Goal: Check status: Check status

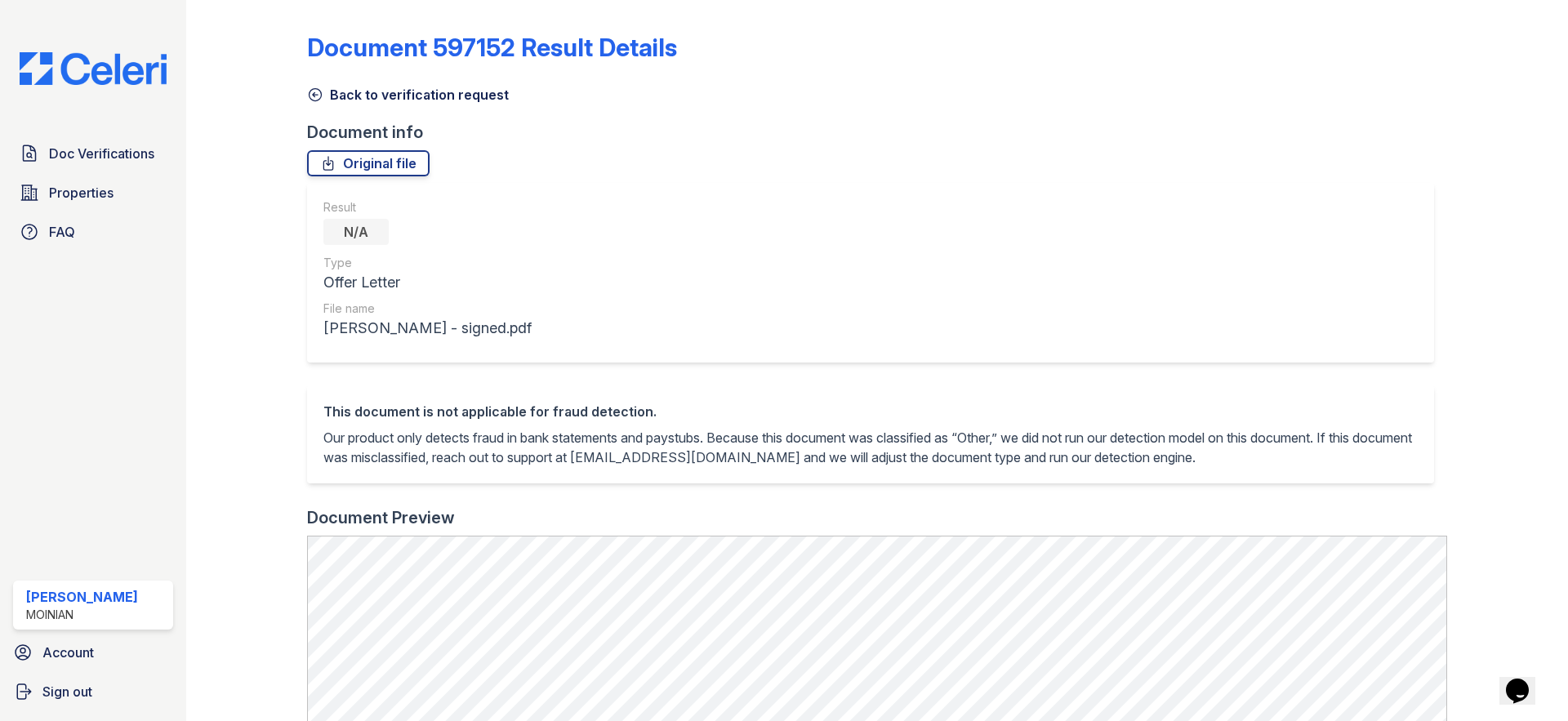
scroll to position [561, 0]
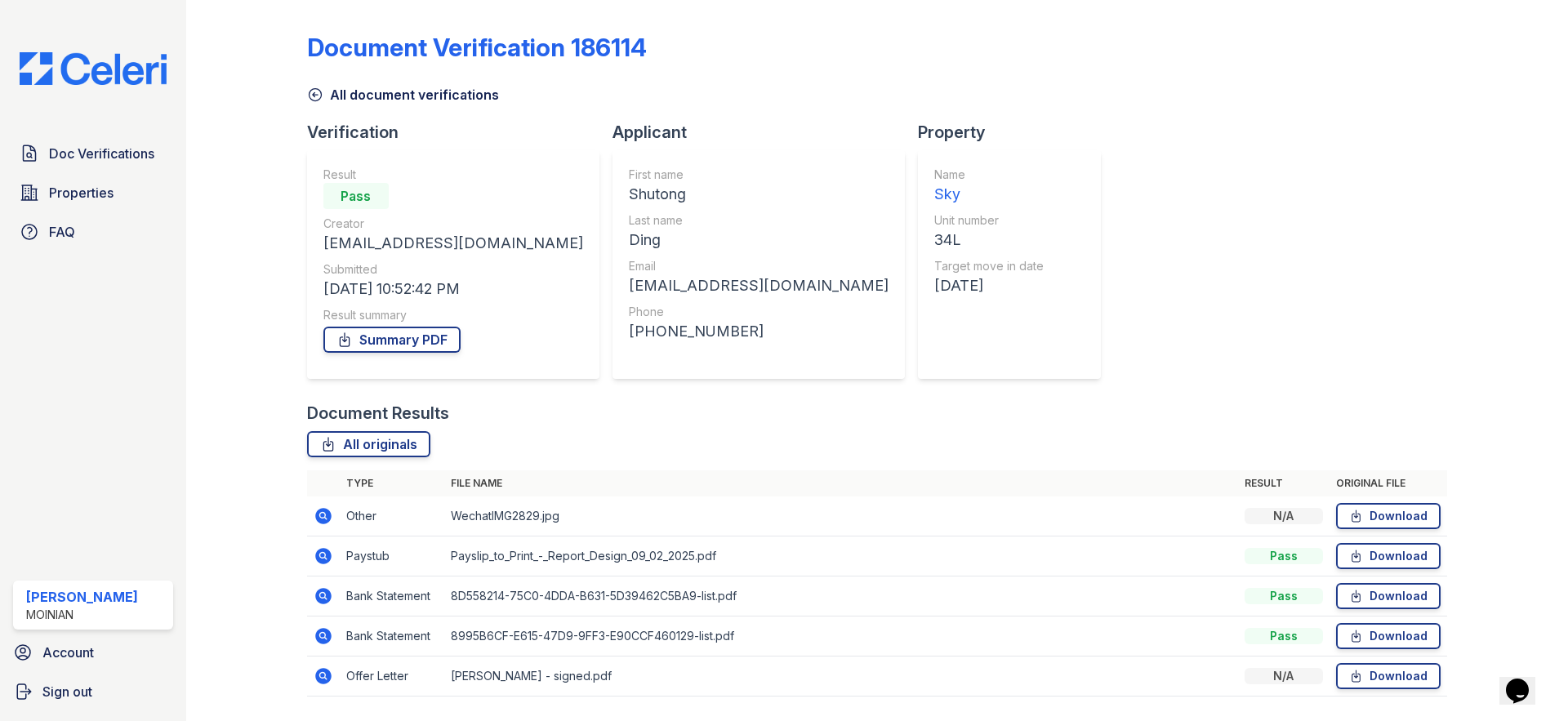
click at [303, 96] on div at bounding box center [259, 360] width 95 height 707
click at [317, 96] on icon at bounding box center [315, 94] width 16 height 16
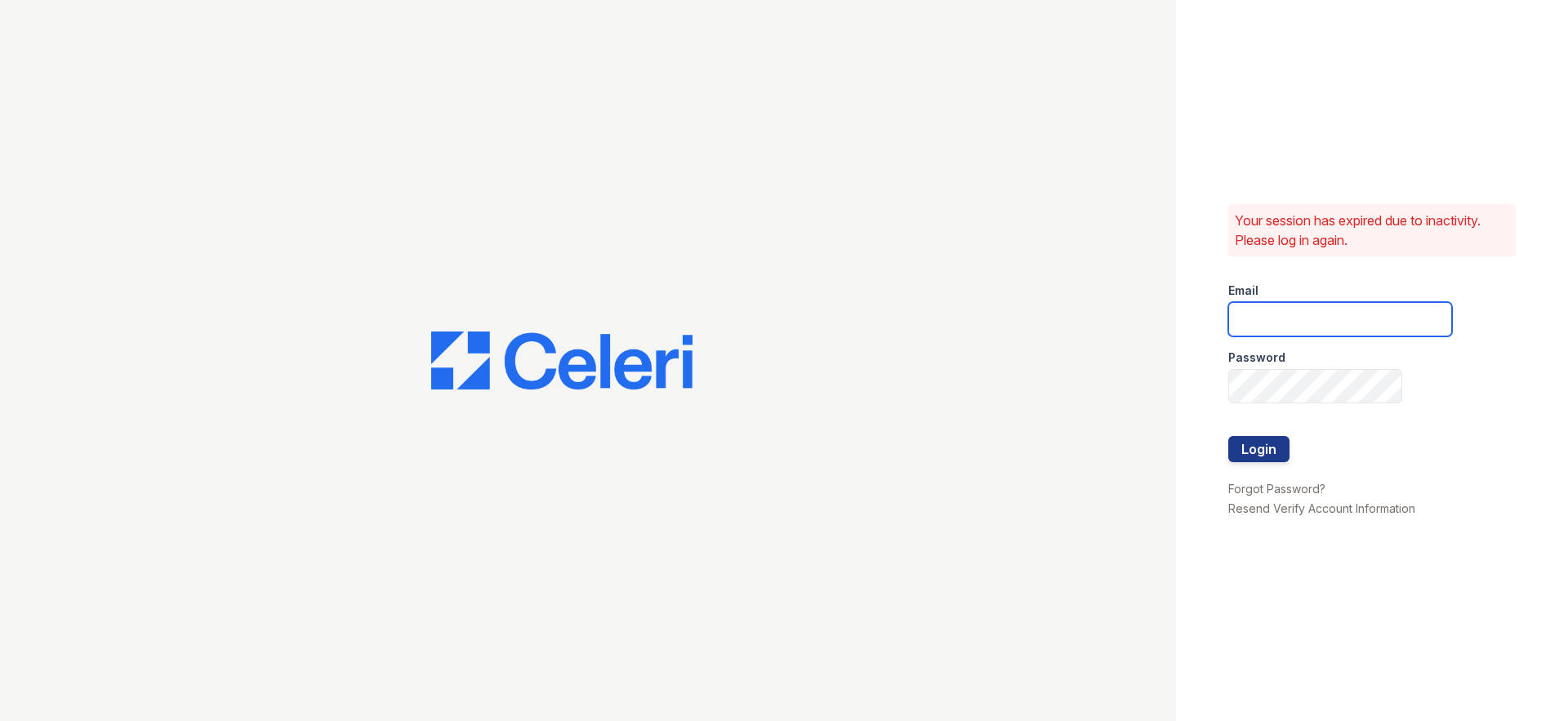
click at [1272, 307] on input "email" at bounding box center [1339, 320] width 224 height 35
type input "shiv@auranewyork.com"
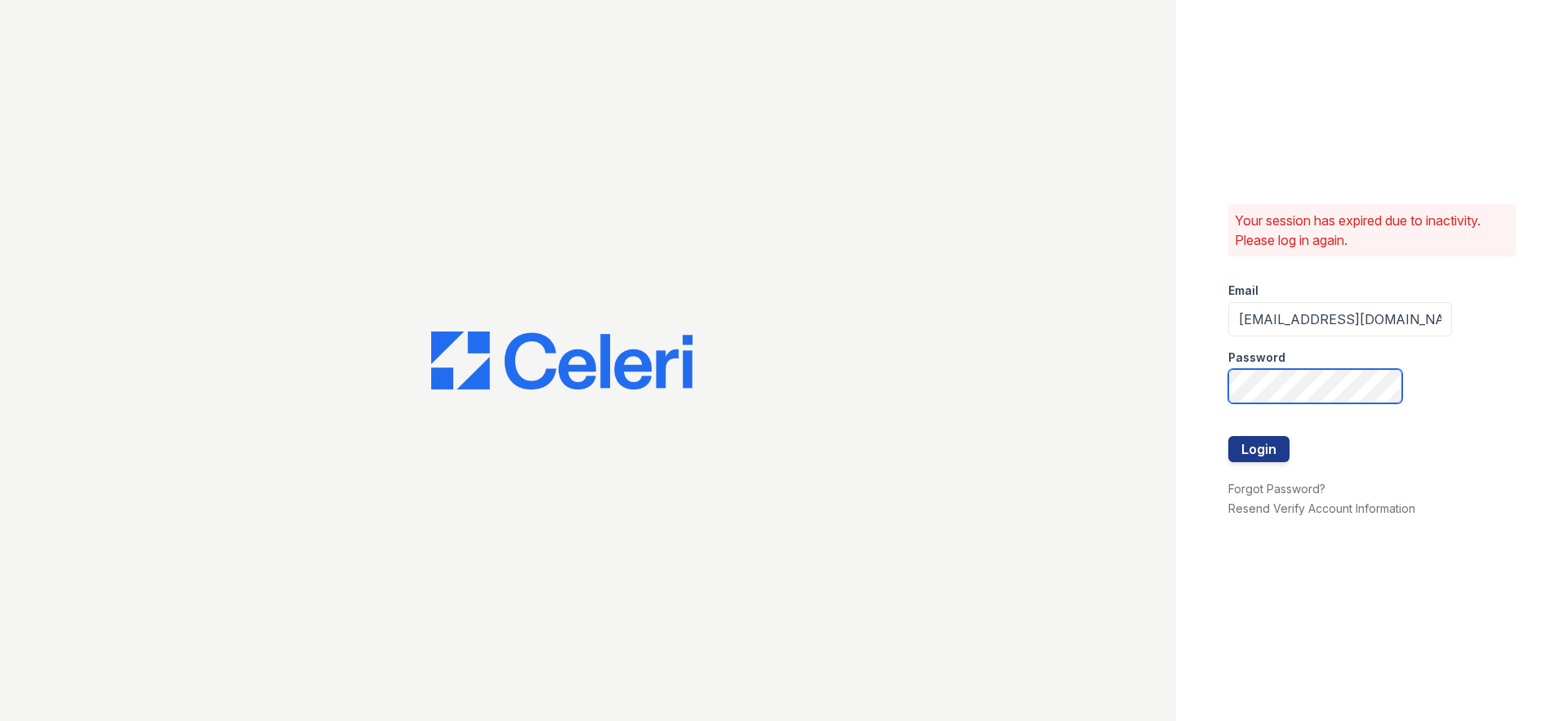
click at [1228, 436] on button "Login" at bounding box center [1259, 448] width 61 height 26
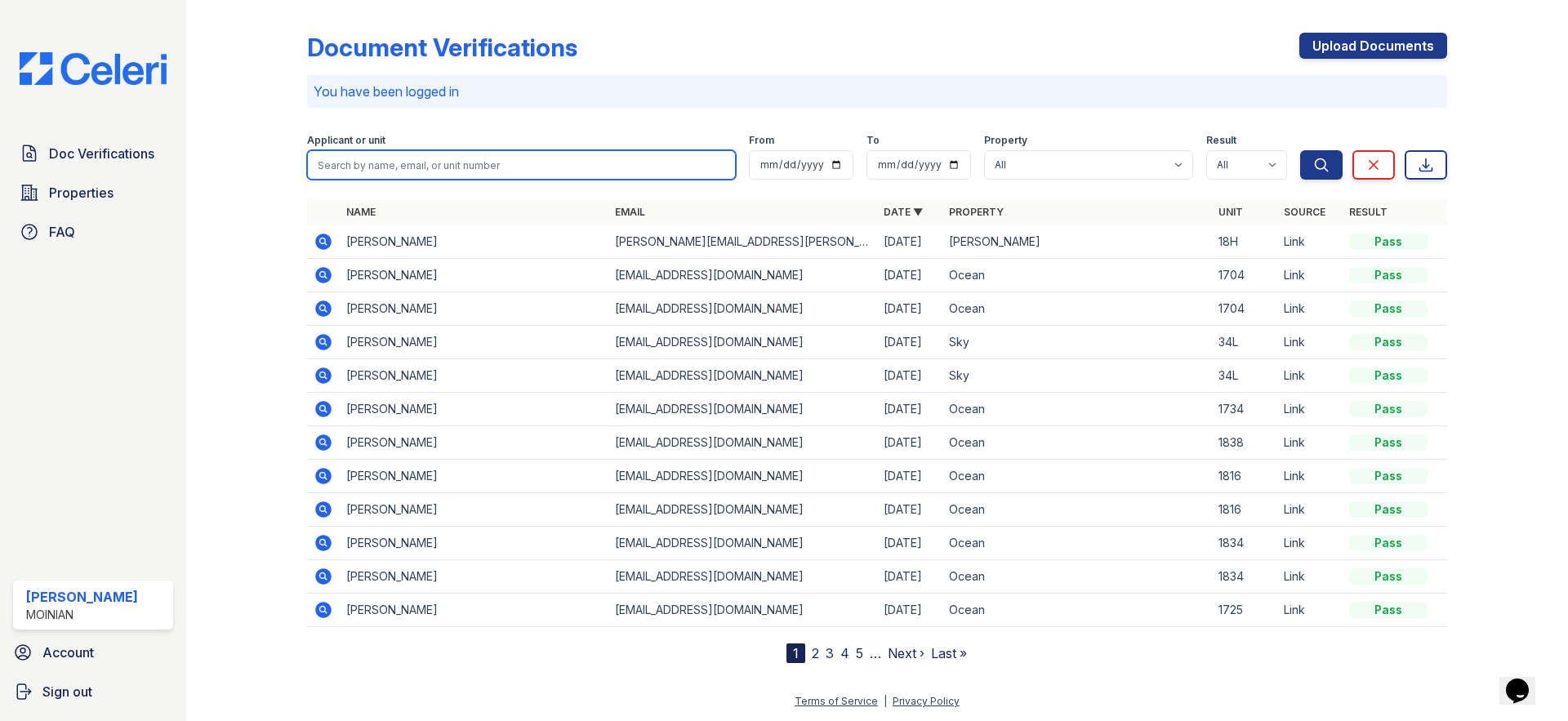
click at [499, 156] on input "search" at bounding box center [521, 164] width 428 height 30
type input "Gisu"
click at [1300, 150] on button "Search" at bounding box center [1321, 164] width 42 height 30
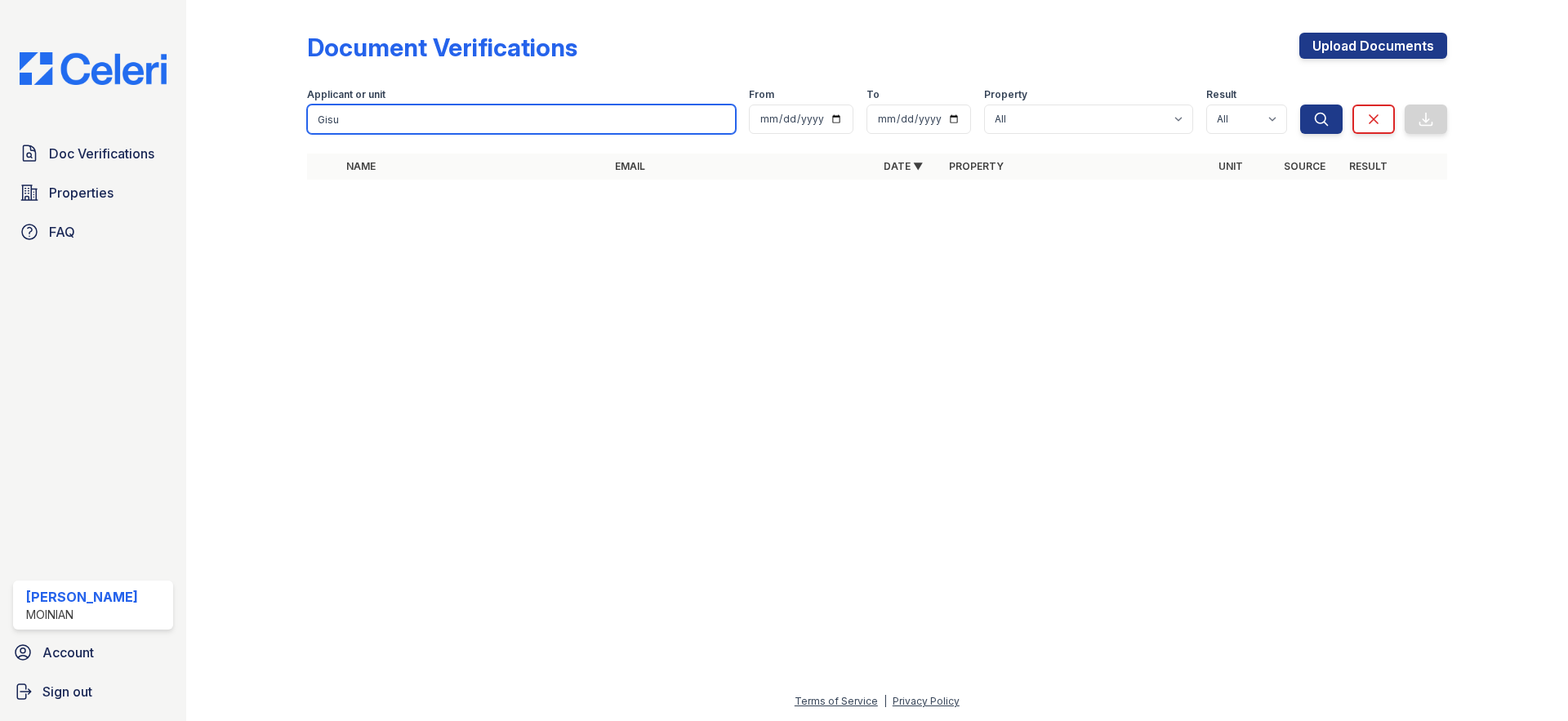
click at [379, 117] on input "Gisu" at bounding box center [521, 119] width 428 height 30
type input "Gis"
click at [1300, 105] on button "Search" at bounding box center [1321, 119] width 42 height 30
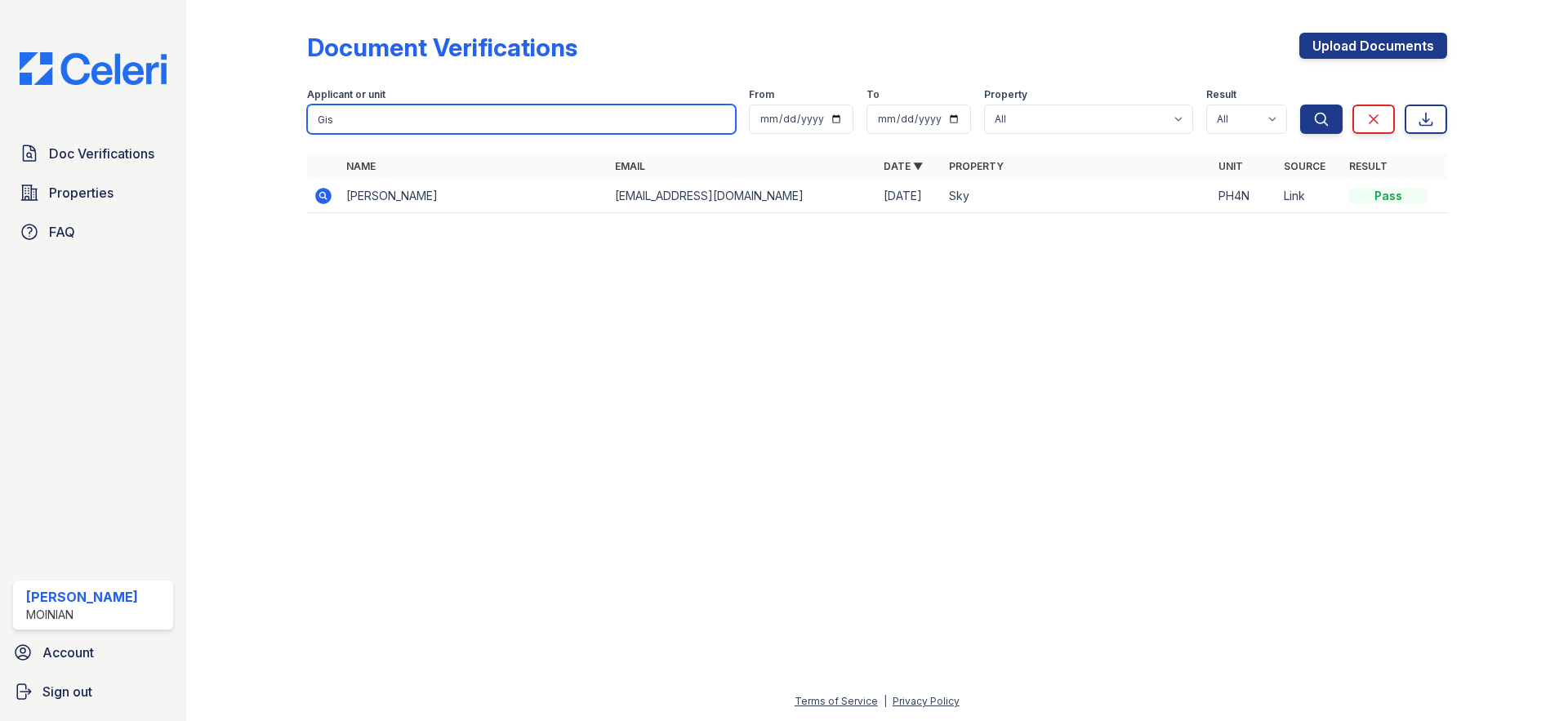
click at [352, 118] on input "Gis" at bounding box center [521, 119] width 428 height 30
type input "mark"
click at [1300, 105] on button "Search" at bounding box center [1321, 119] width 42 height 30
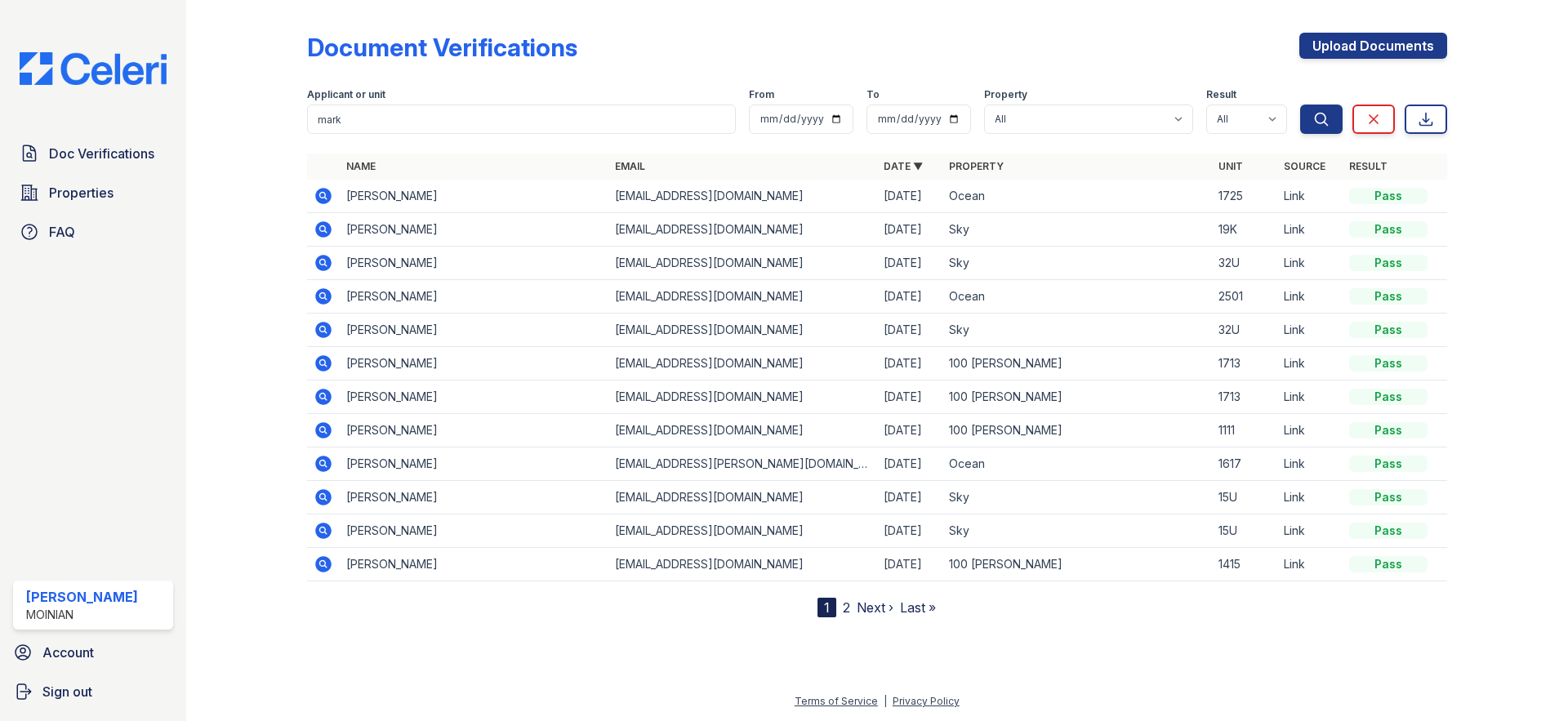
click at [323, 201] on icon at bounding box center [323, 196] width 16 height 16
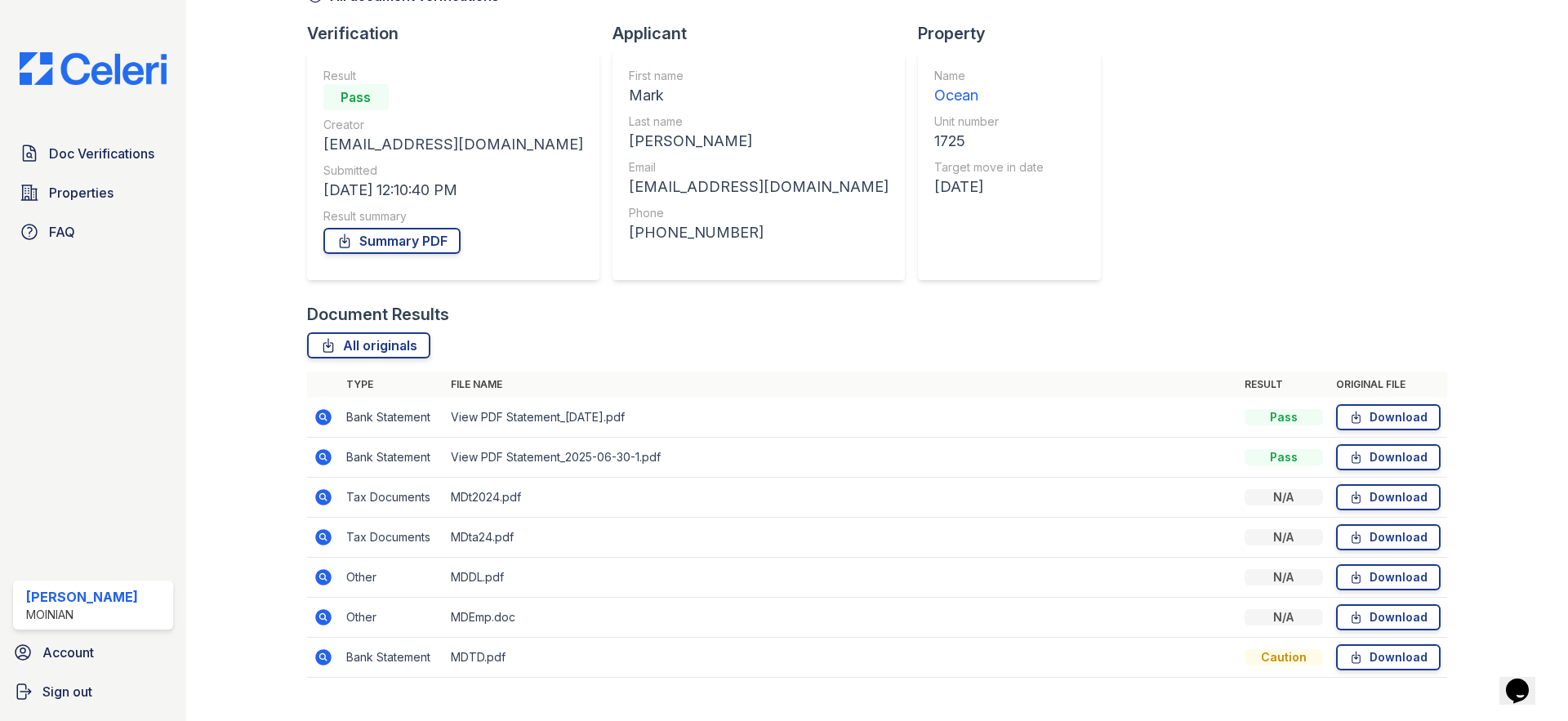
scroll to position [128, 0]
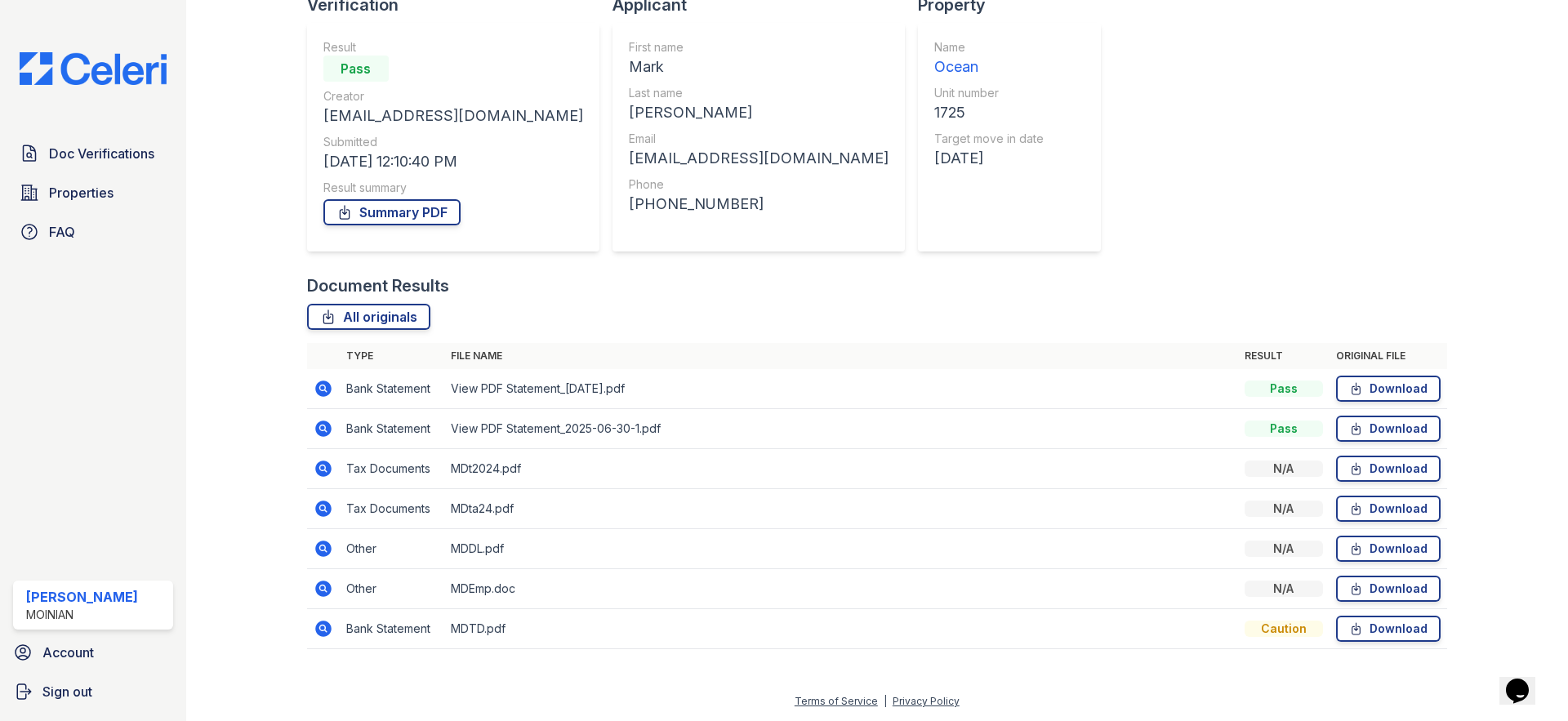
click at [319, 585] on icon at bounding box center [323, 589] width 16 height 16
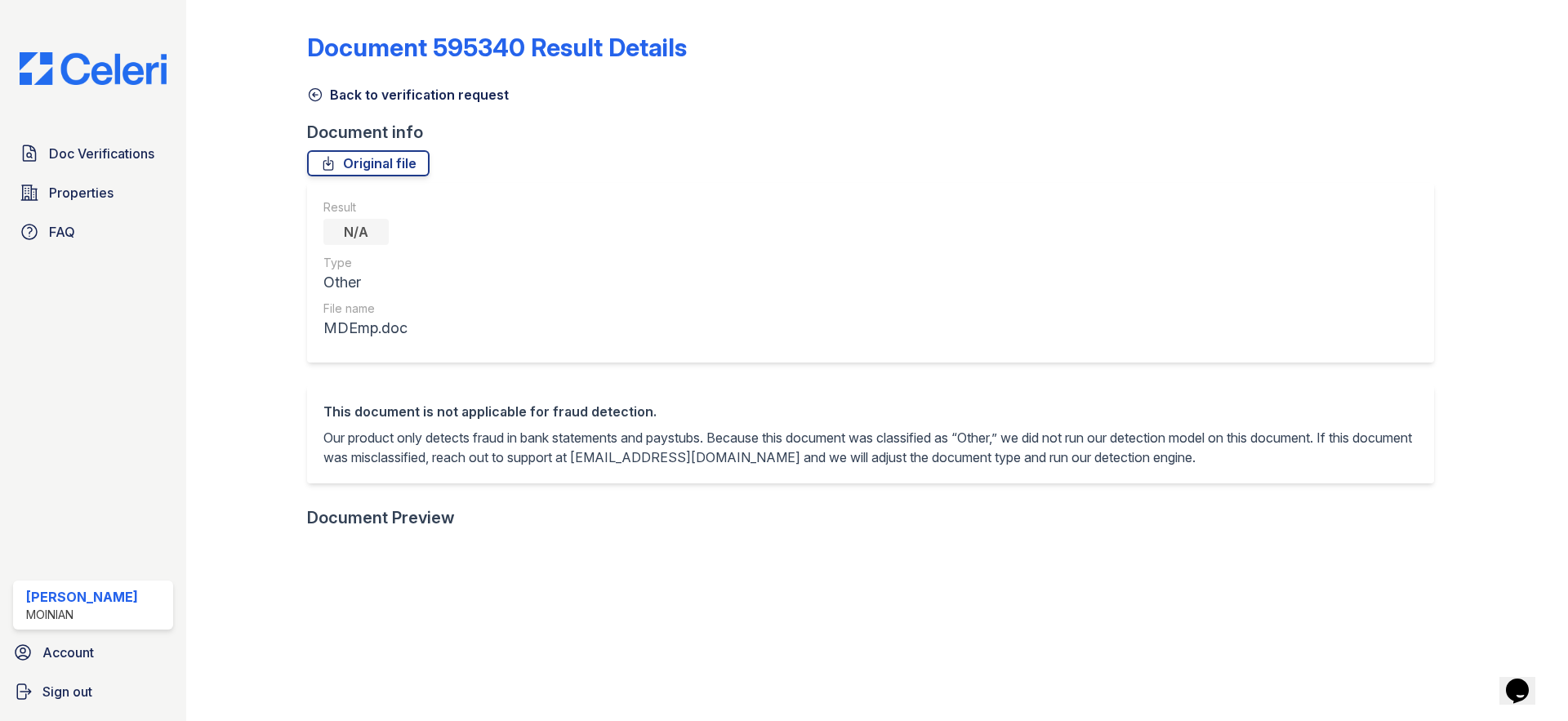
click at [320, 94] on icon at bounding box center [314, 95] width 12 height 12
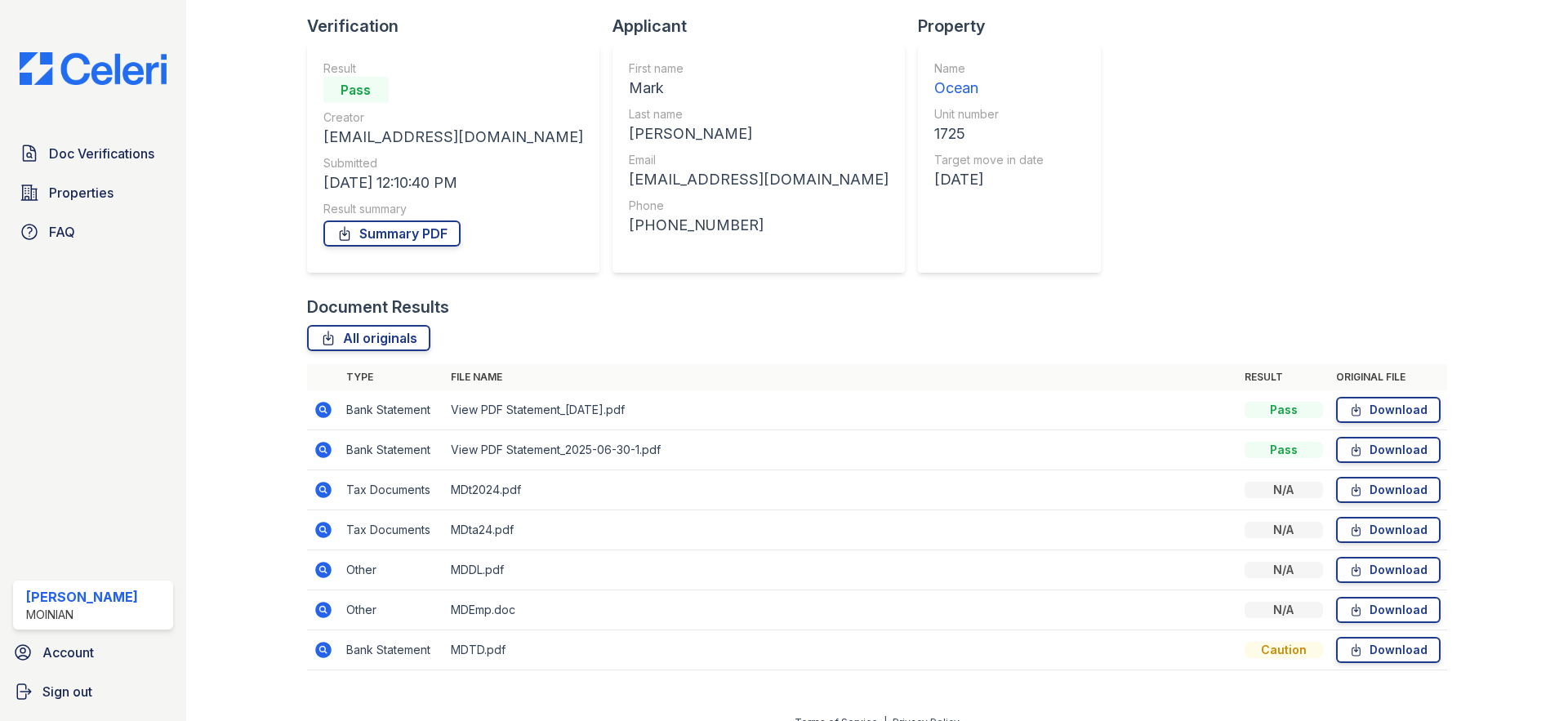
scroll to position [128, 0]
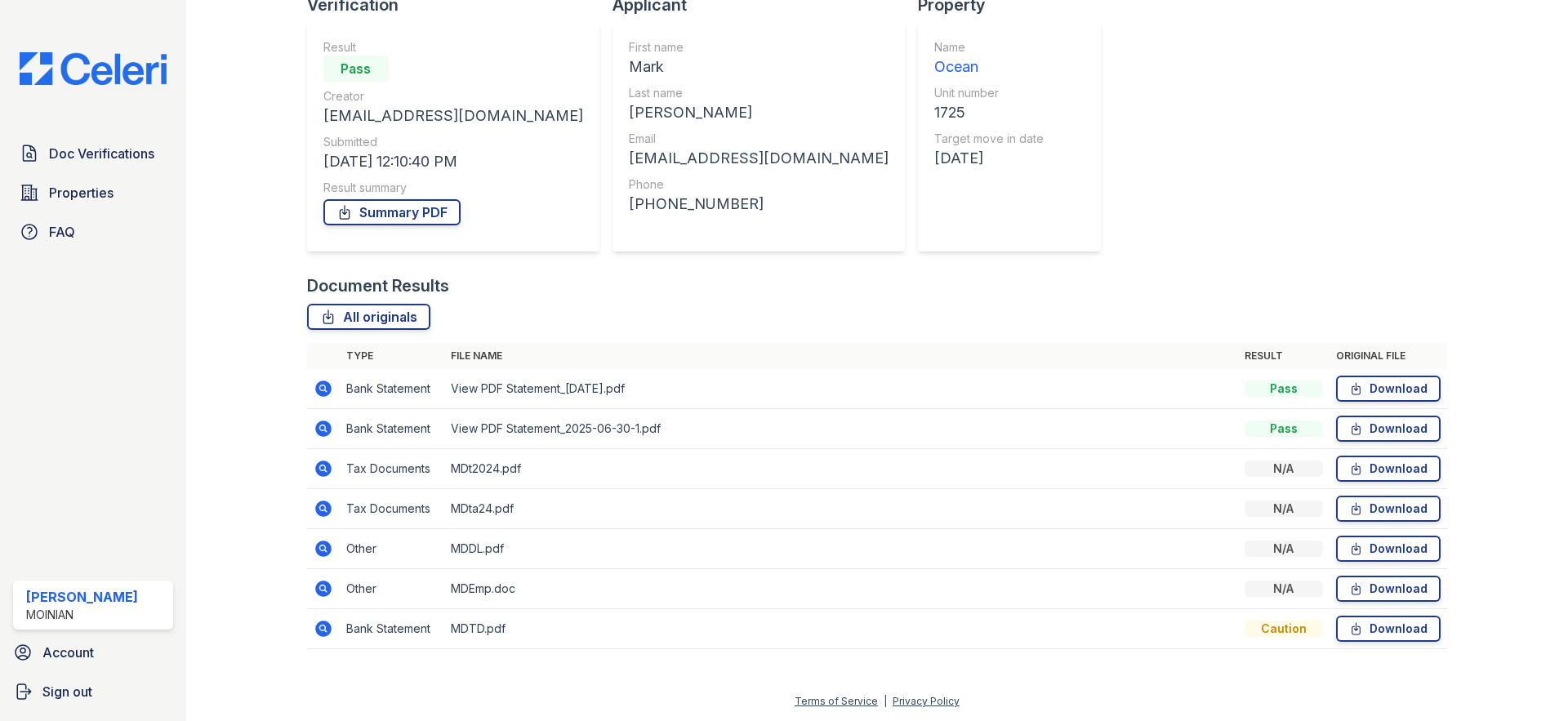
click at [325, 474] on icon at bounding box center [323, 469] width 16 height 16
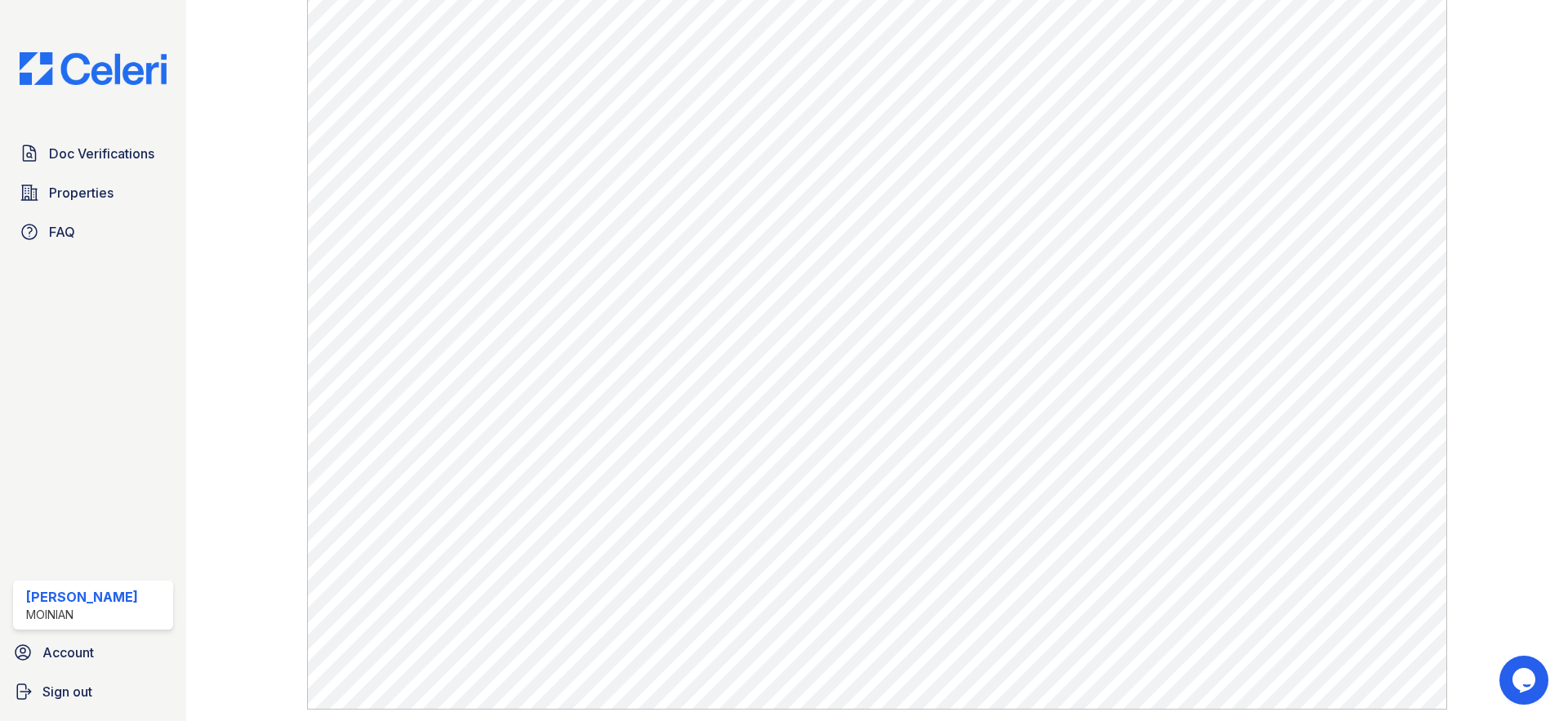
scroll to position [591, 0]
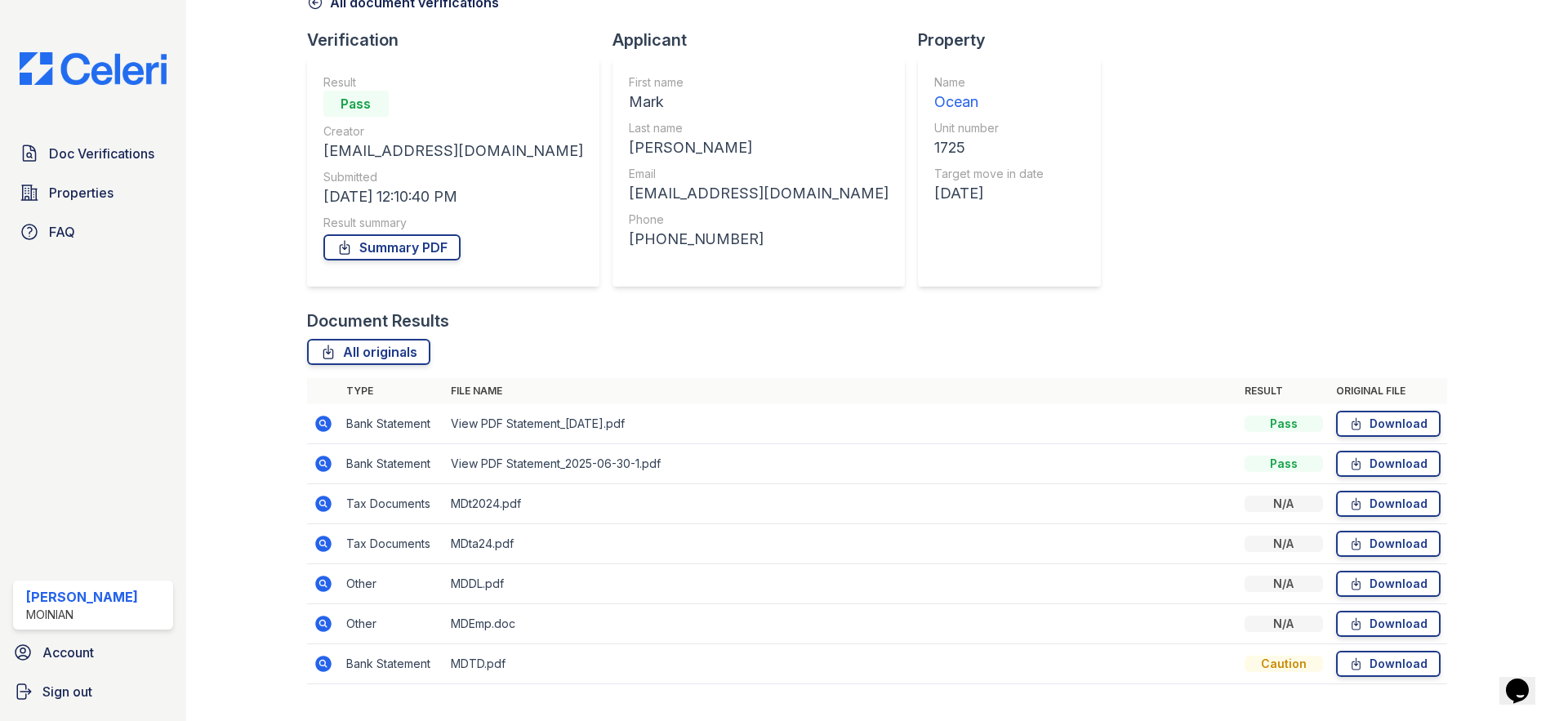
scroll to position [128, 0]
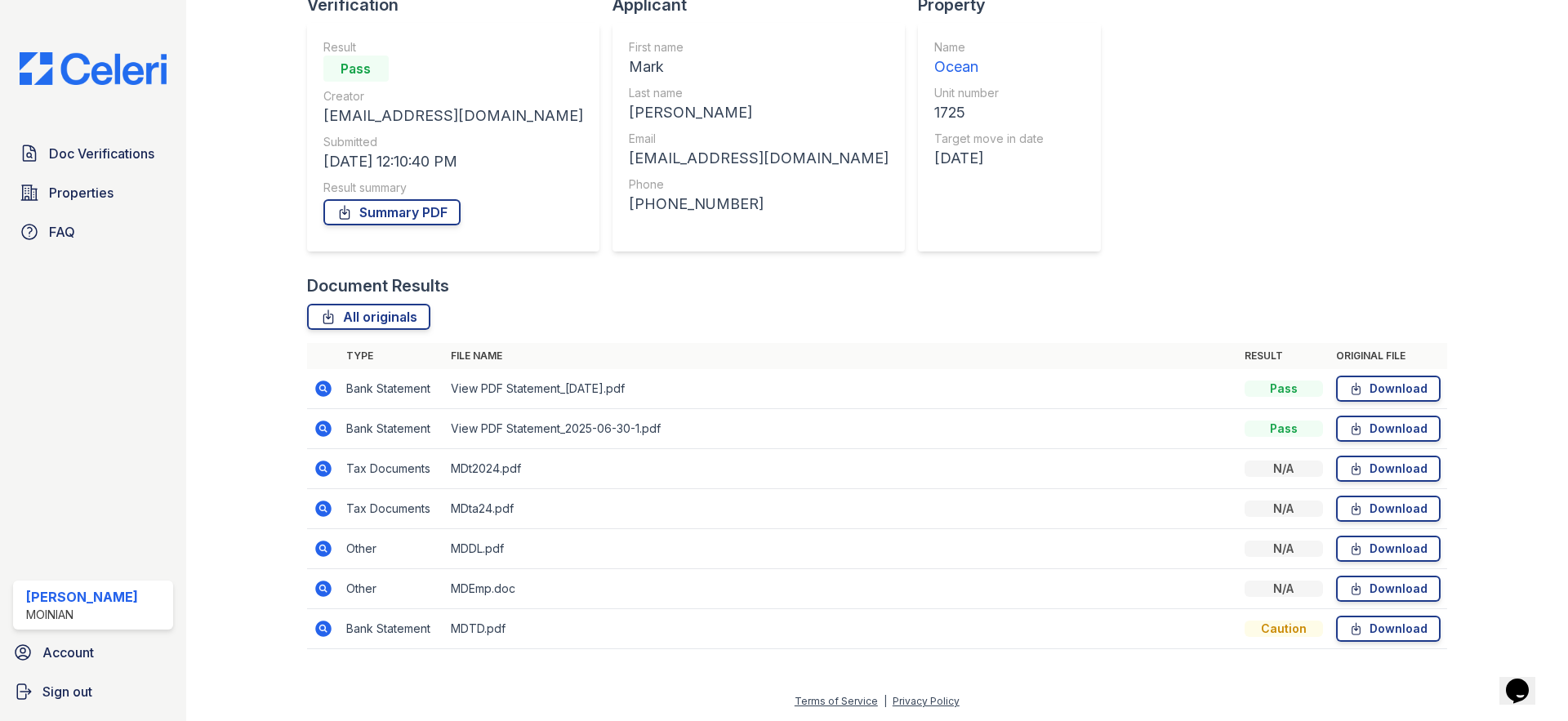
click at [324, 505] on icon at bounding box center [324, 509] width 19 height 19
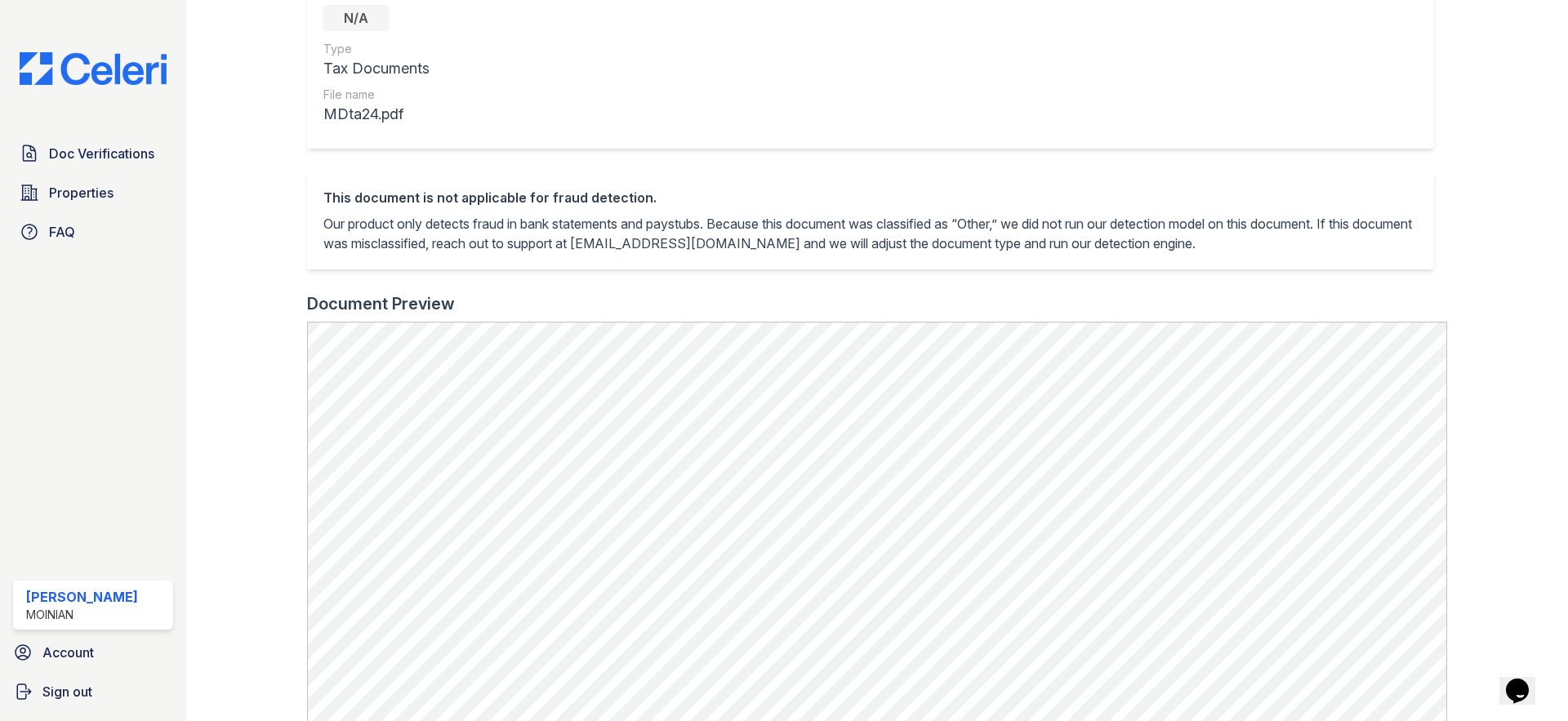
scroll to position [568, 0]
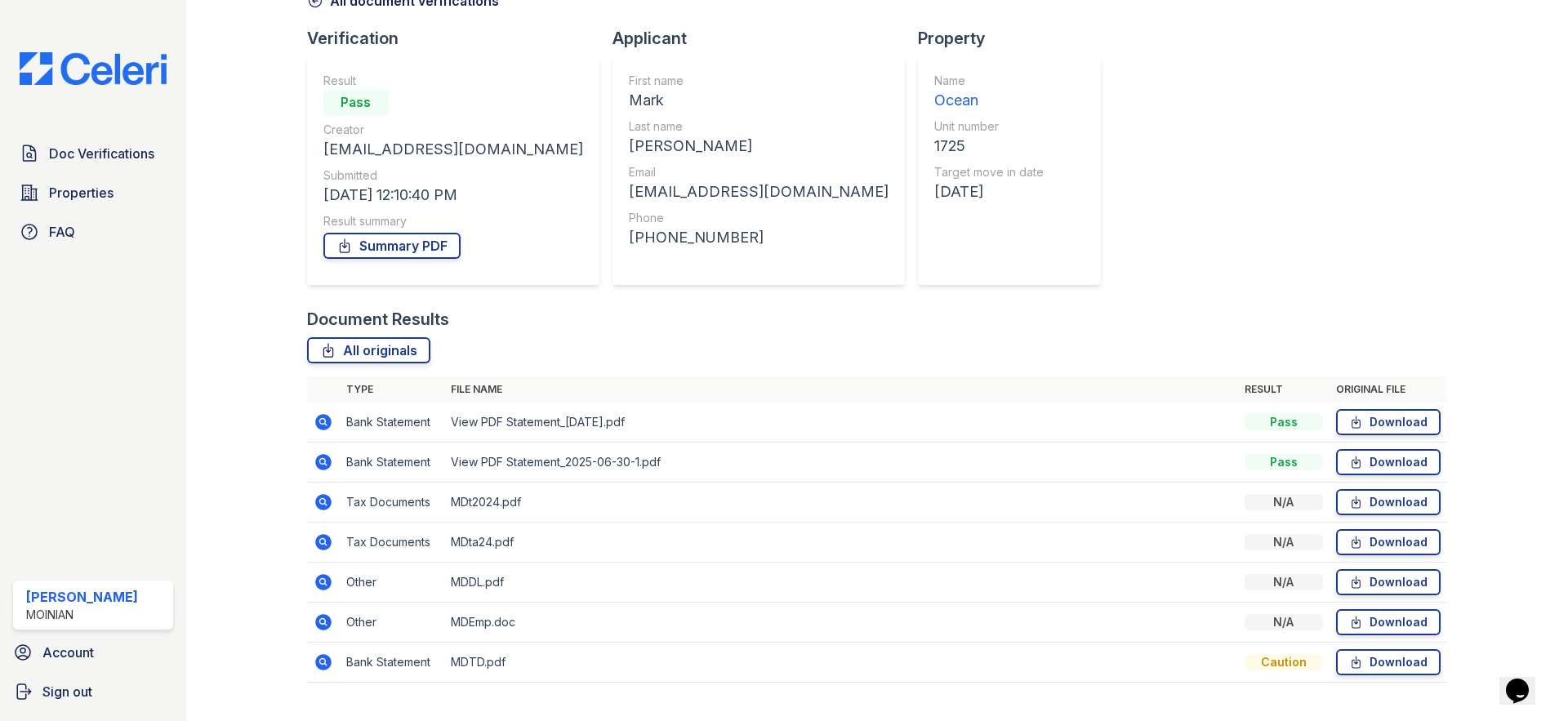
scroll to position [128, 0]
